Goal: Task Accomplishment & Management: Use online tool/utility

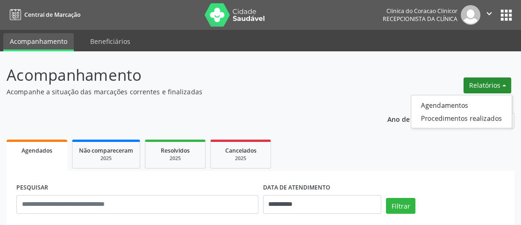
click at [505, 79] on button "Relatórios" at bounding box center [488, 86] width 48 height 16
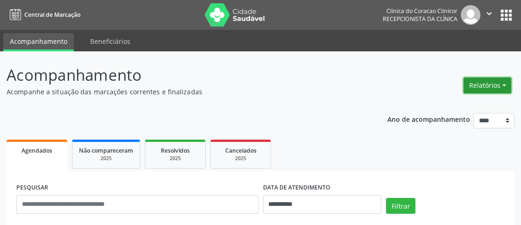
click at [503, 82] on button "Relatórios" at bounding box center [488, 86] width 48 height 16
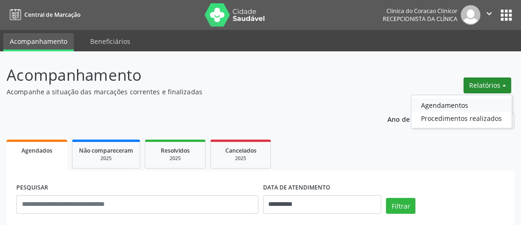
click at [436, 103] on link "Agendamentos" at bounding box center [461, 105] width 100 height 13
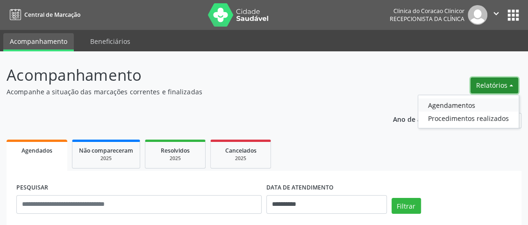
select select "*"
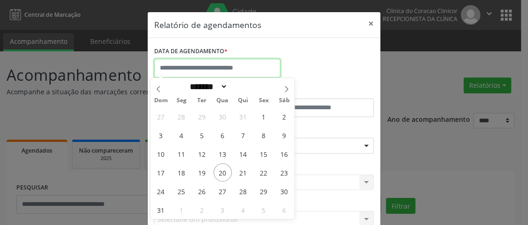
click at [215, 67] on input "text" at bounding box center [217, 68] width 126 height 19
click at [242, 173] on span "21" at bounding box center [243, 173] width 18 height 18
type input "**********"
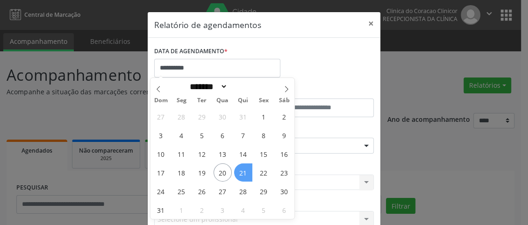
click at [242, 173] on span "21" at bounding box center [243, 173] width 18 height 18
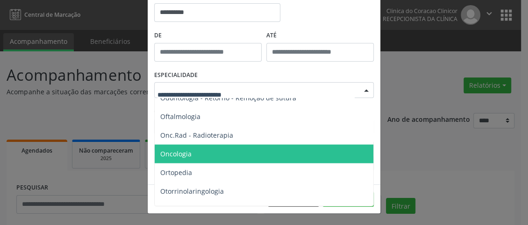
scroll to position [1215, 0]
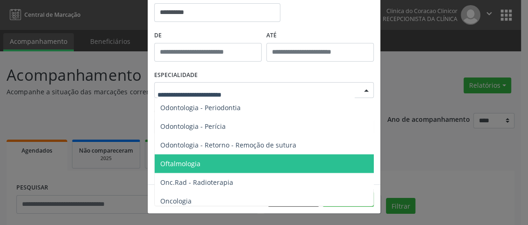
click at [193, 161] on span "Oftalmologia" at bounding box center [180, 163] width 40 height 9
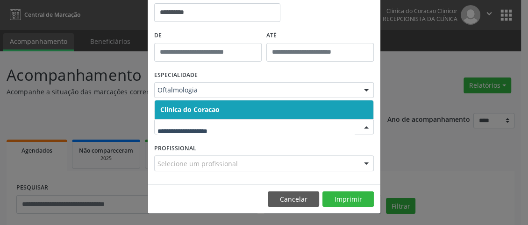
click at [233, 105] on span "Clinica do Coracao" at bounding box center [264, 109] width 219 height 19
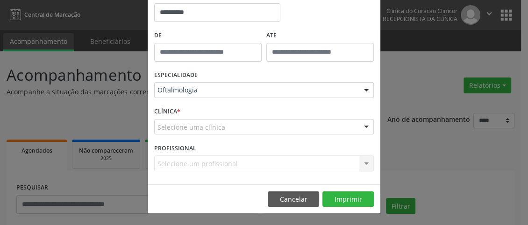
click at [233, 126] on div "Selecione uma clínica" at bounding box center [264, 127] width 220 height 16
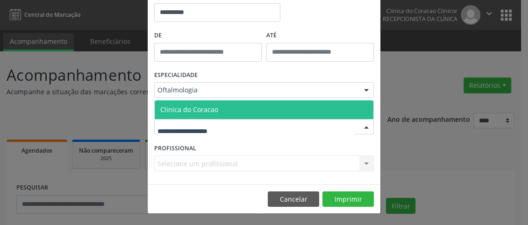
click at [230, 111] on span "Clinica do Coracao" at bounding box center [264, 109] width 219 height 19
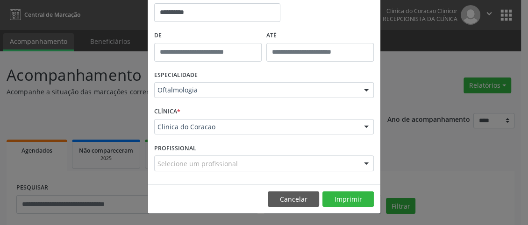
click at [244, 164] on div "Selecione um profissional" at bounding box center [264, 164] width 220 height 16
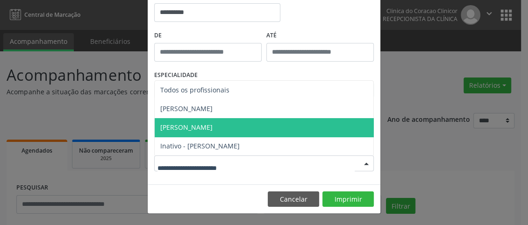
click at [195, 127] on span "[PERSON_NAME]" at bounding box center [186, 127] width 52 height 9
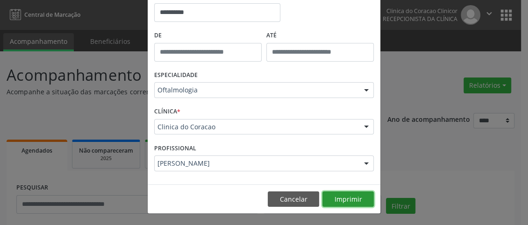
click at [350, 201] on button "Imprimir" at bounding box center [347, 200] width 51 height 16
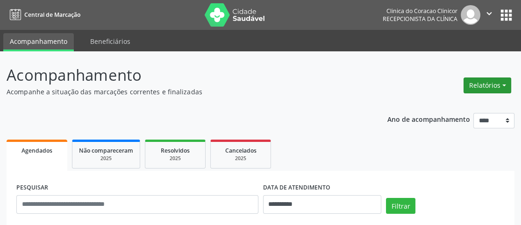
click at [490, 87] on button "Relatórios" at bounding box center [488, 86] width 48 height 16
click at [466, 101] on link "Agendamentos" at bounding box center [461, 105] width 100 height 13
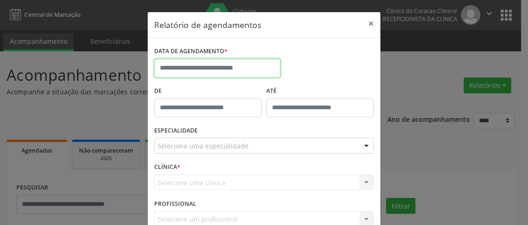
click at [228, 63] on input "text" at bounding box center [217, 68] width 126 height 19
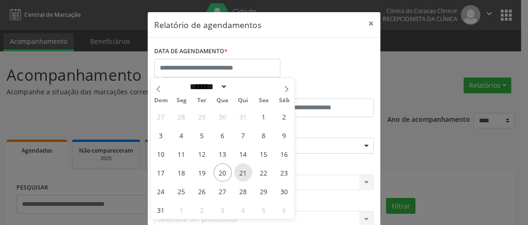
click at [241, 173] on span "21" at bounding box center [243, 173] width 18 height 18
type input "**********"
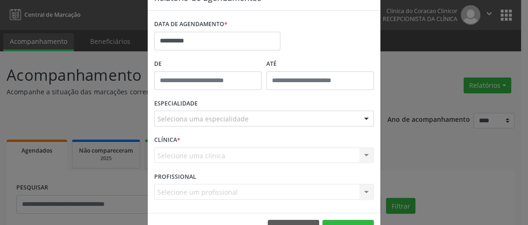
scroll to position [56, 0]
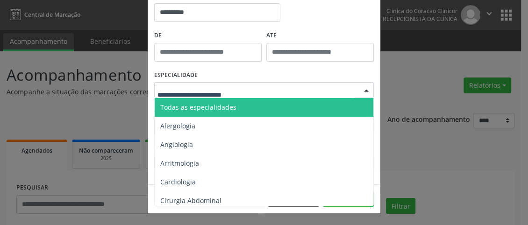
click at [265, 90] on div at bounding box center [264, 90] width 220 height 16
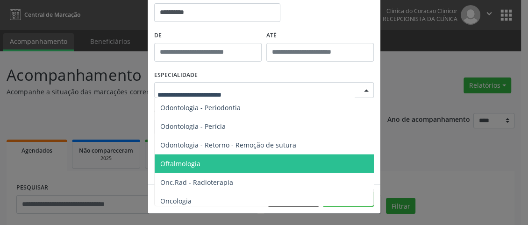
scroll to position [1262, 0]
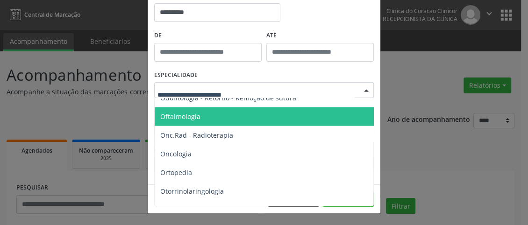
click at [191, 117] on span "Oftalmologia" at bounding box center [180, 116] width 40 height 9
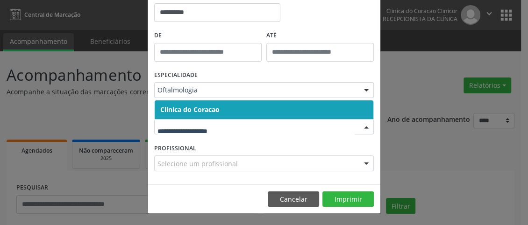
click at [224, 107] on span "Clinica do Coracao" at bounding box center [264, 109] width 219 height 19
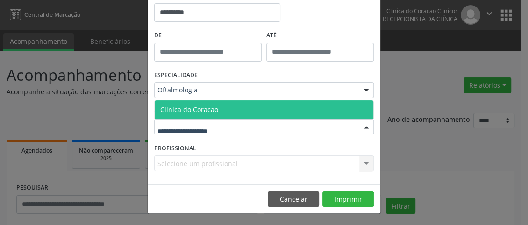
click at [225, 126] on div at bounding box center [264, 127] width 220 height 16
click at [226, 106] on span "Clinica do Coracao" at bounding box center [264, 109] width 219 height 19
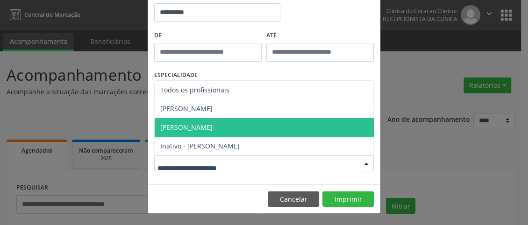
click at [211, 124] on span "[PERSON_NAME]" at bounding box center [186, 127] width 52 height 9
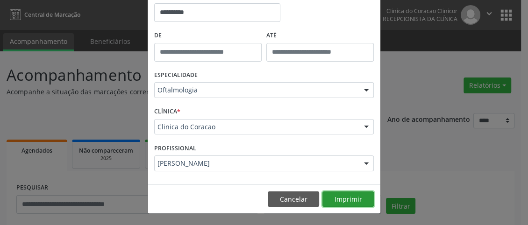
click at [357, 198] on button "Imprimir" at bounding box center [347, 200] width 51 height 16
